Goal: Check status: Check status

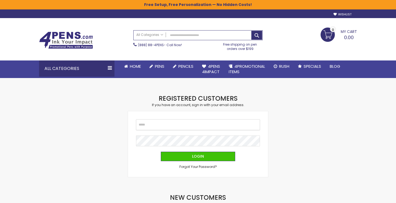
click at [224, 124] on input "Email" at bounding box center [198, 124] width 124 height 11
type input "**********"
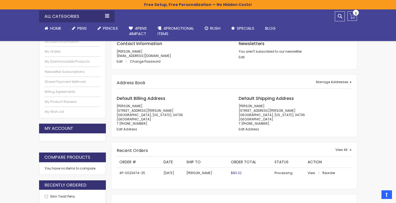
scroll to position [83, 0]
click at [311, 172] on span "View" at bounding box center [312, 172] width 8 height 5
